Goal: Information Seeking & Learning: Learn about a topic

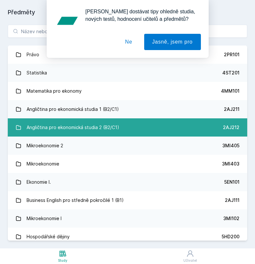
click at [125, 133] on link "Angličtina pro ekonomická studia 2 (B2/C1) 2AJ212" at bounding box center [128, 127] width 240 height 18
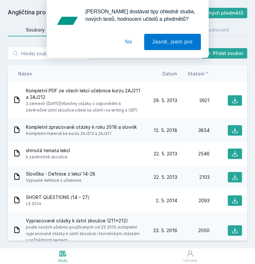
click at [130, 41] on button "Ne" at bounding box center [128, 42] width 23 height 16
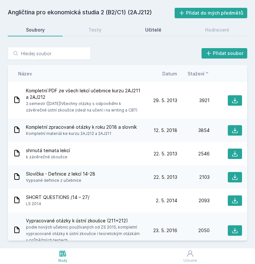
click at [158, 31] on div "Učitelé" at bounding box center [153, 30] width 16 height 6
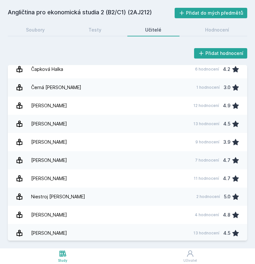
scroll to position [42, 0]
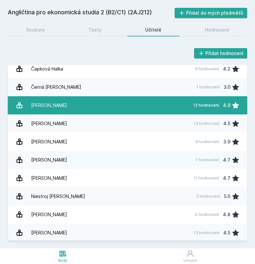
click at [139, 103] on link "[PERSON_NAME] 12 hodnocení 4.9" at bounding box center [128, 105] width 240 height 18
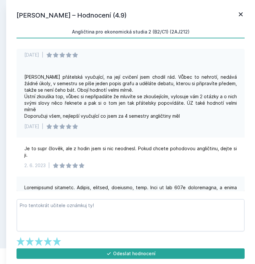
scroll to position [114, 0]
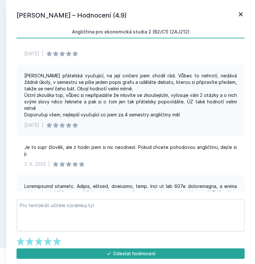
click at [241, 12] on icon at bounding box center [241, 14] width 8 height 8
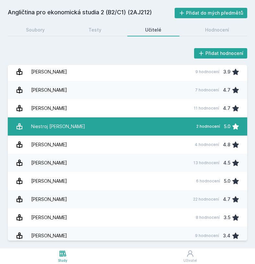
scroll to position [110, 0]
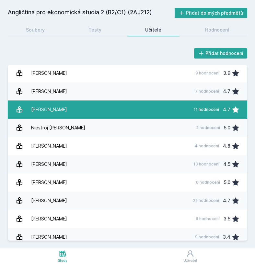
click at [177, 111] on link "[PERSON_NAME] 11 hodnocení 4.7" at bounding box center [128, 109] width 240 height 18
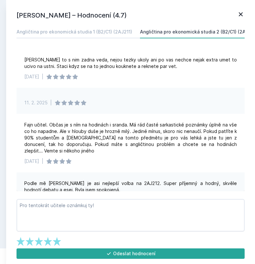
click at [243, 13] on icon at bounding box center [241, 14] width 8 height 8
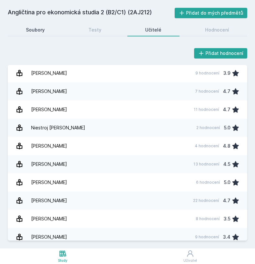
click at [37, 29] on div "Soubory" at bounding box center [35, 30] width 19 height 6
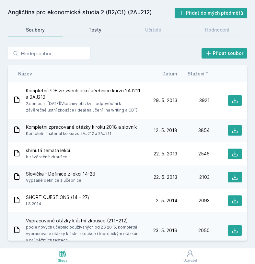
click at [100, 31] on div "Testy" at bounding box center [95, 30] width 13 height 6
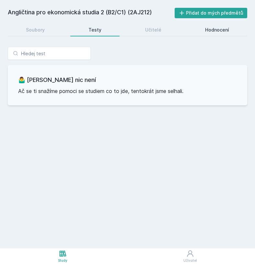
click at [219, 25] on link "Hodnocení" at bounding box center [218, 29] width 60 height 13
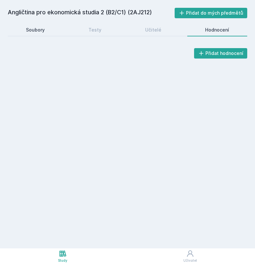
click at [29, 28] on div "Soubory" at bounding box center [35, 30] width 19 height 6
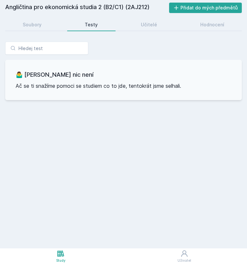
click at [80, 6] on h2 "Angličtina pro ekonomická studia 2 (B2/C1) (2AJ212)" at bounding box center [87, 8] width 164 height 10
click at [102, 10] on h2 "Angličtina pro ekonomická studia 2 (B2/C1) (2AJ212)" at bounding box center [87, 8] width 164 height 10
click at [12, 11] on h2 "Angličtina pro ekonomická studia 2 (B2/C1) (2AJ212)" at bounding box center [87, 8] width 164 height 10
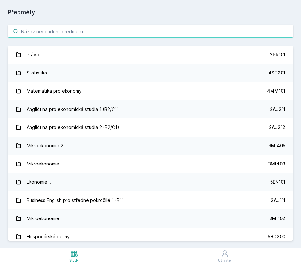
click at [66, 31] on input "search" at bounding box center [151, 31] width 286 height 13
paste input "4SA220"
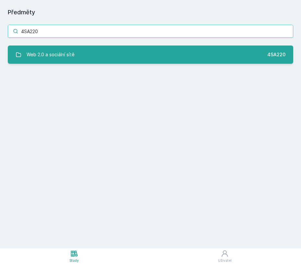
type input "4SA220"
click at [72, 54] on div "Web 2.0 a sociální sítě" at bounding box center [51, 54] width 48 height 13
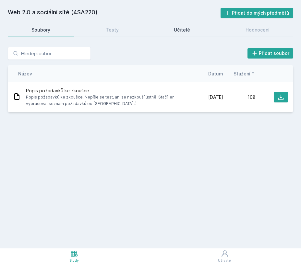
click at [179, 28] on div "Učitelé" at bounding box center [182, 30] width 16 height 6
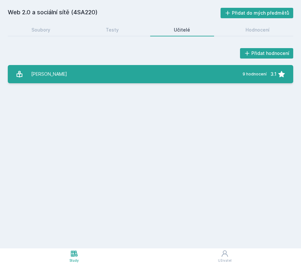
click at [153, 77] on link "Pavlíček Antonín 9 hodnocení 3.1" at bounding box center [151, 74] width 286 height 18
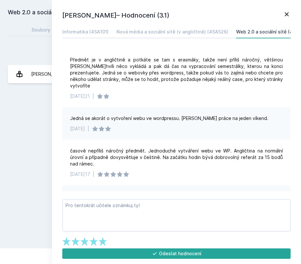
click at [287, 14] on icon at bounding box center [287, 14] width 4 height 4
